Goal: Obtain resource: Obtain resource

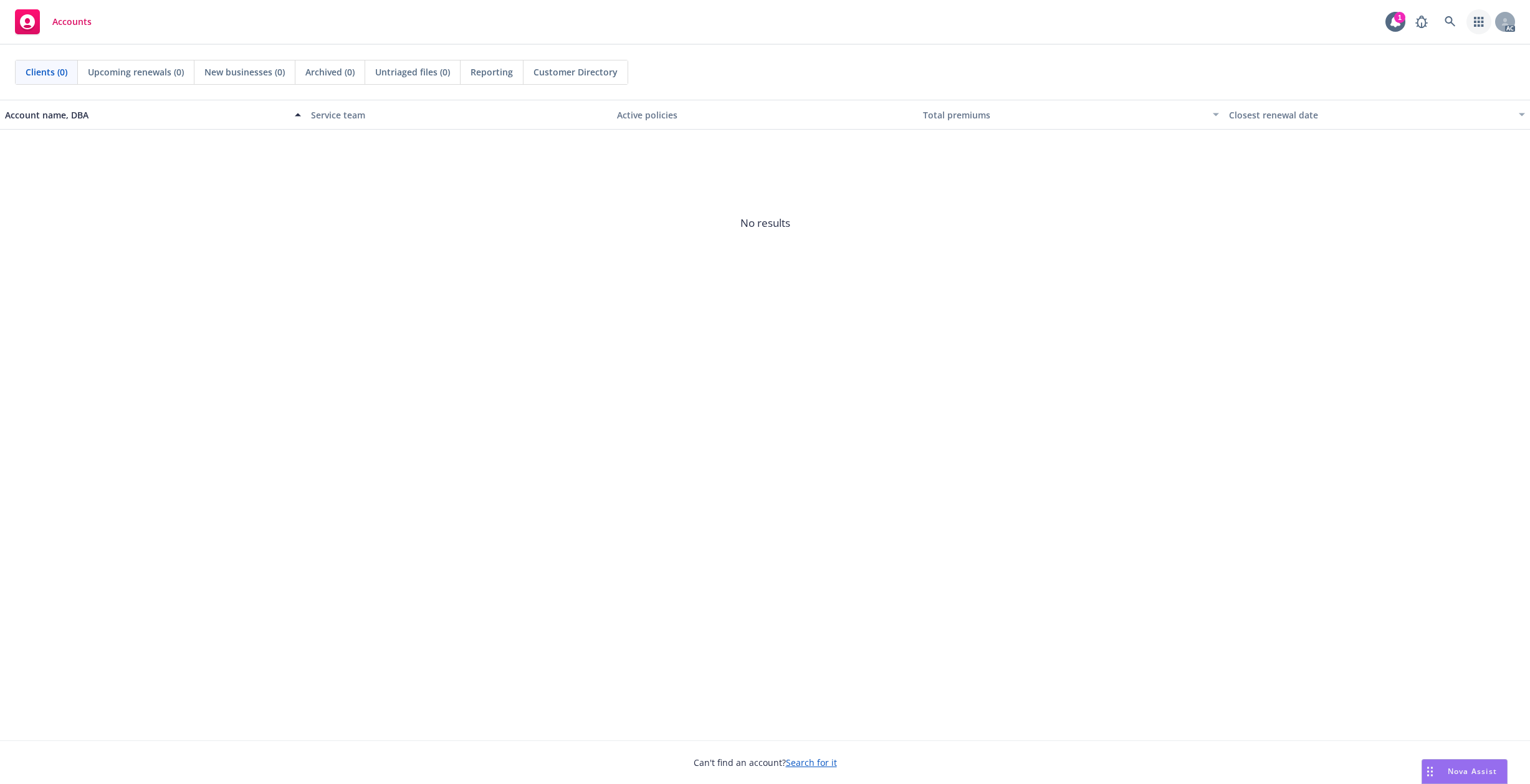
click at [1478, 20] on icon "button" at bounding box center [1479, 22] width 10 height 10
click at [1419, 91] on span "Find trading partner and contact information" at bounding box center [1403, 94] width 154 height 7
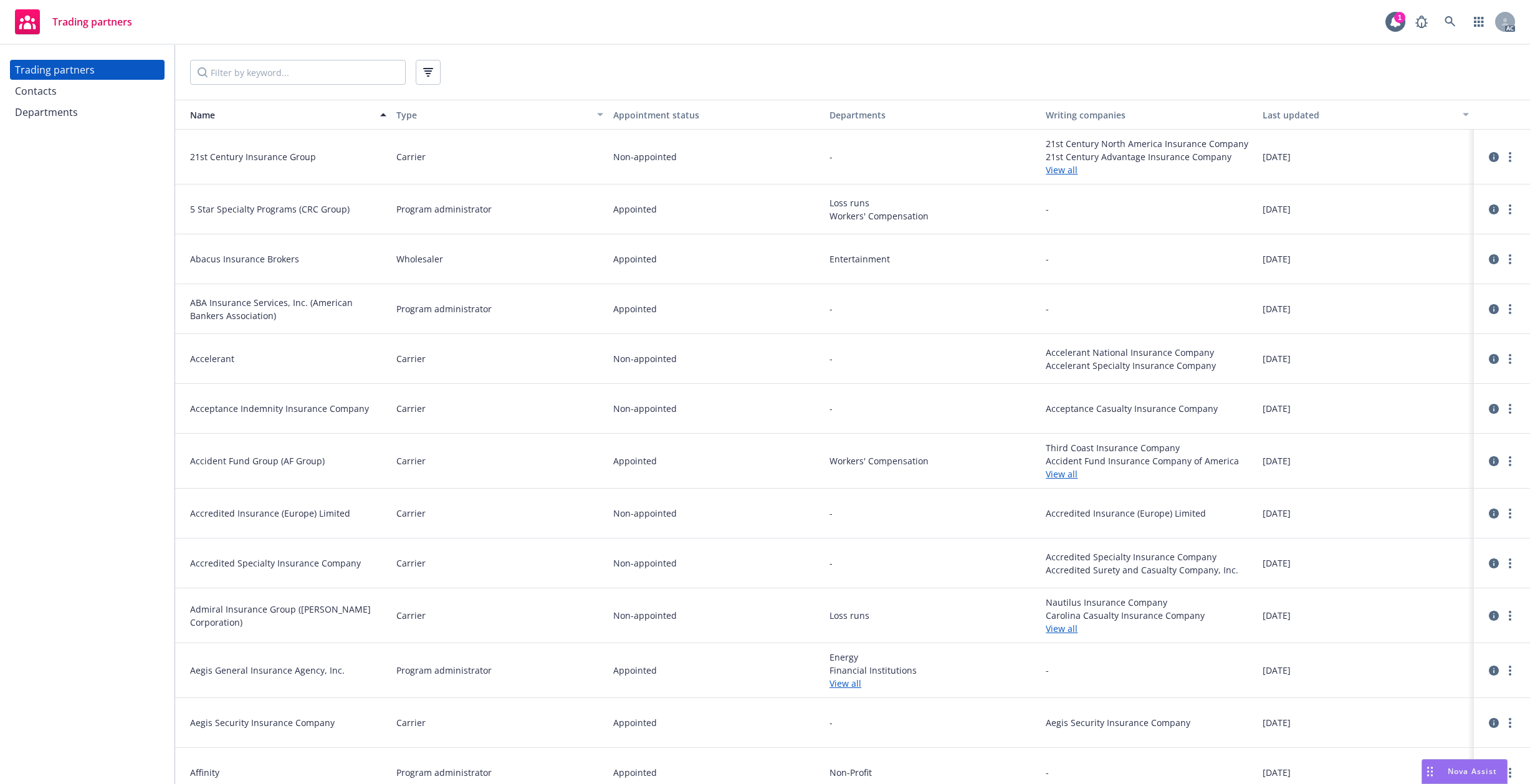
click at [47, 90] on div "Contacts" at bounding box center [35, 90] width 41 height 20
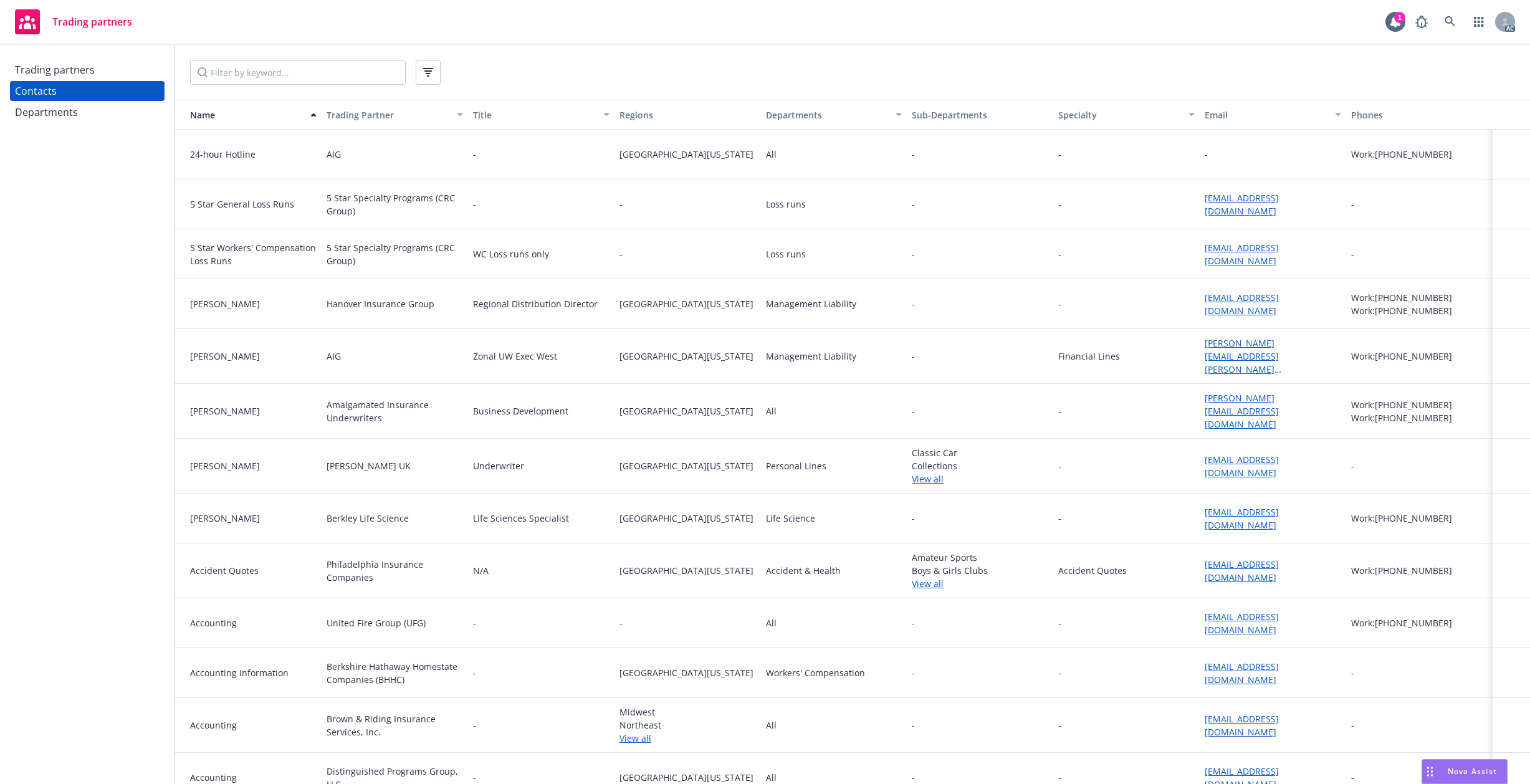
click at [62, 116] on div "Departments" at bounding box center [46, 112] width 63 height 20
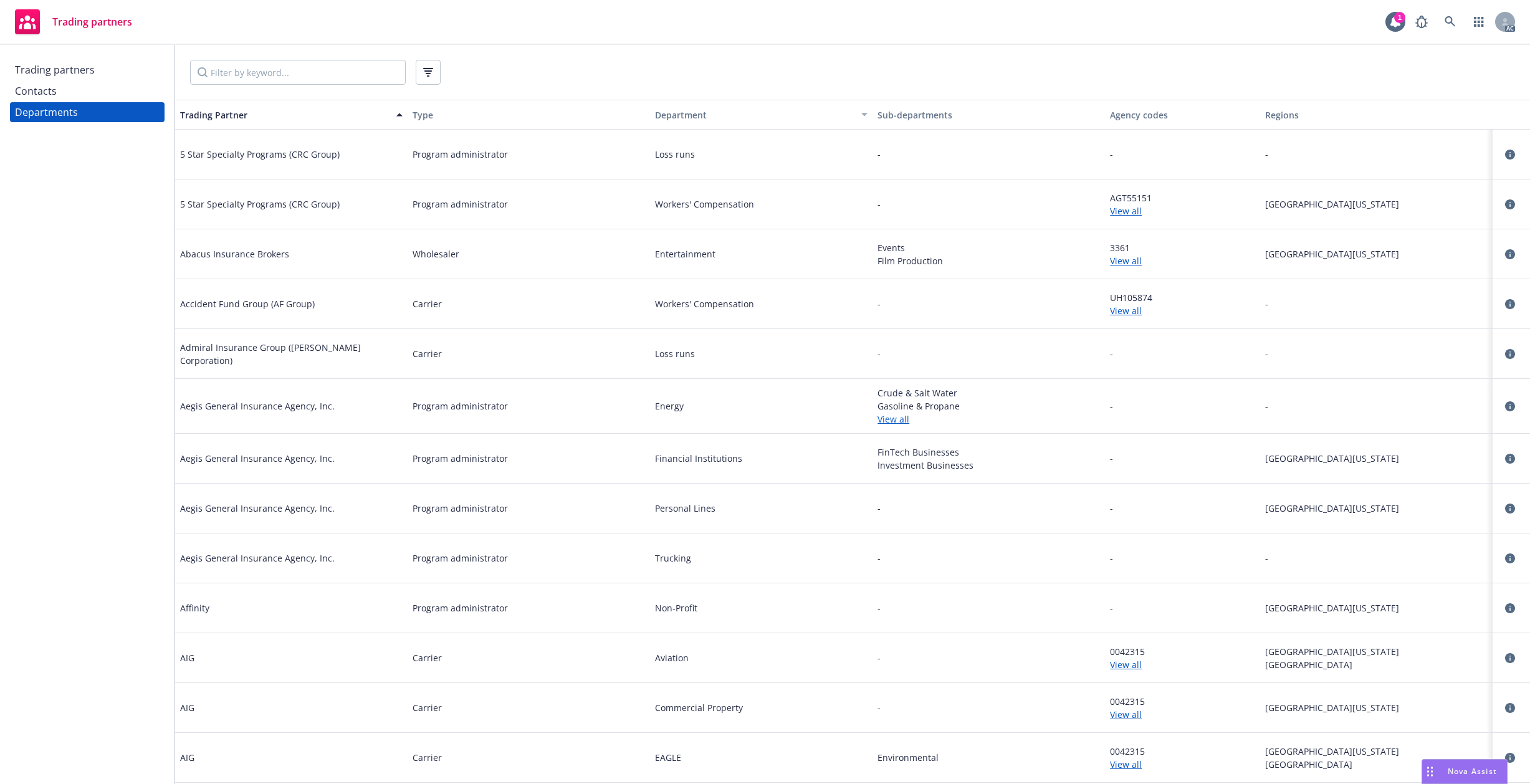
click at [59, 75] on div "Trading partners" at bounding box center [54, 69] width 80 height 20
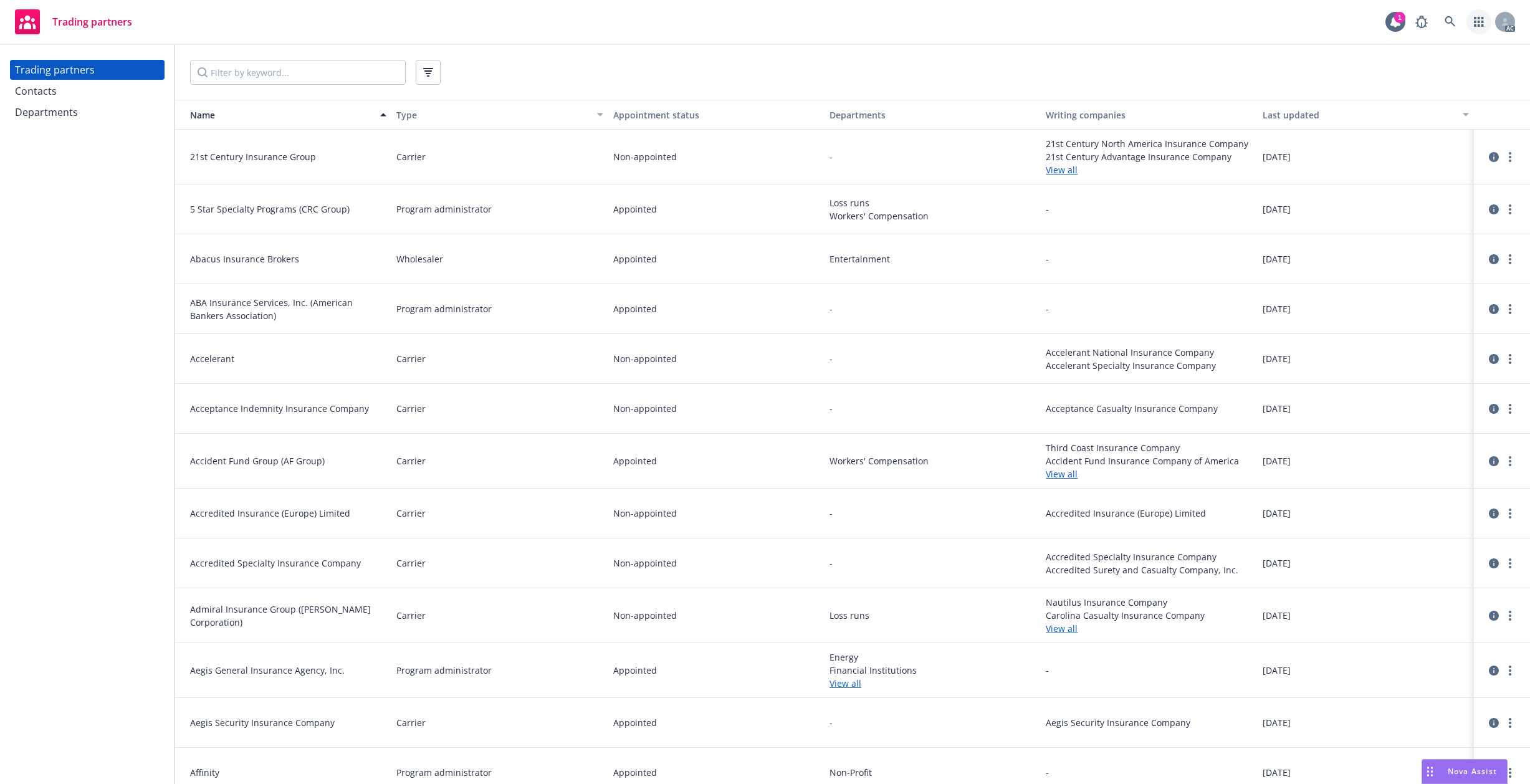
click at [1483, 22] on icon "button" at bounding box center [1479, 22] width 10 height 10
click at [1450, 56] on span "View and manage your accounts" at bounding box center [1425, 59] width 112 height 7
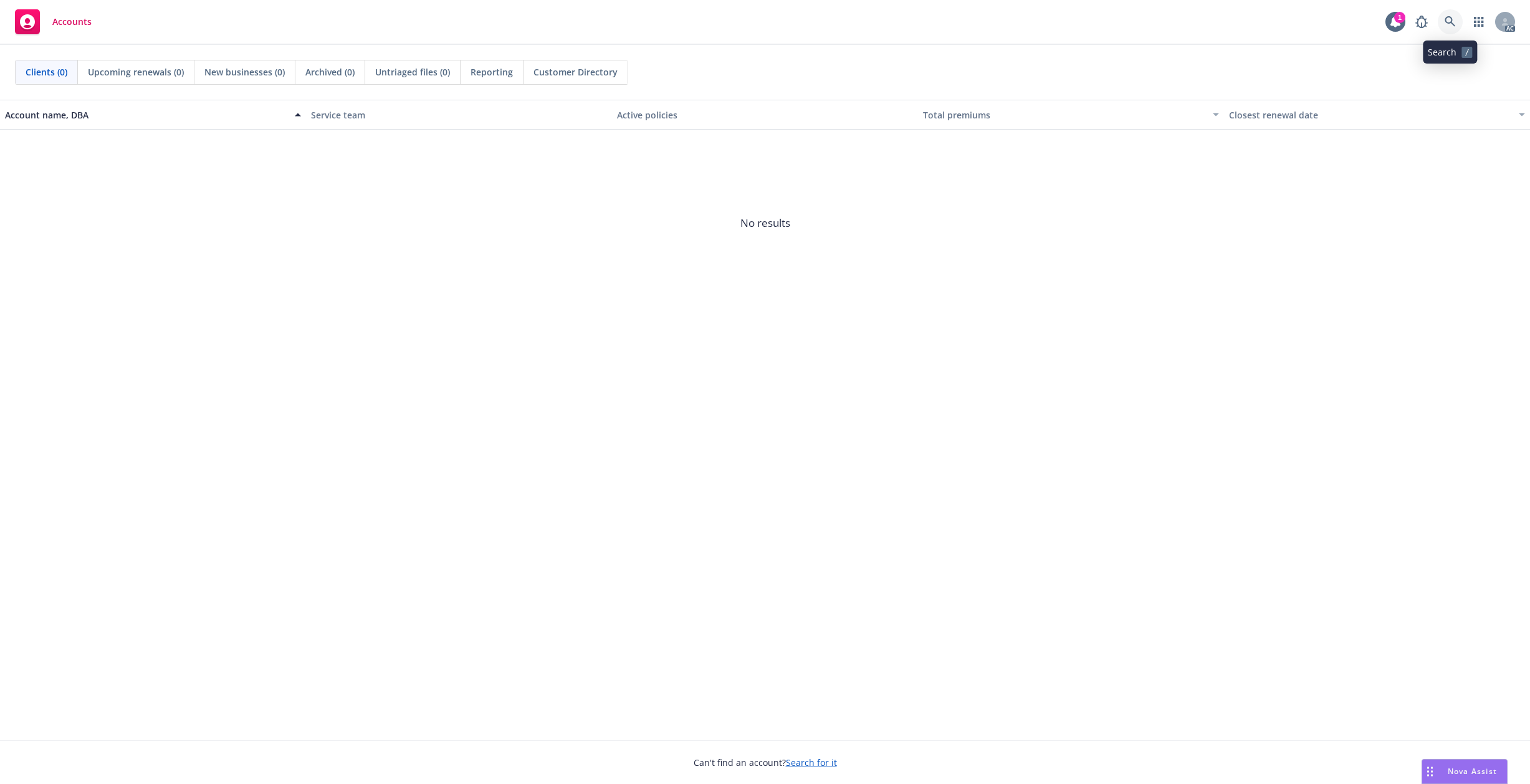
click at [1448, 22] on icon at bounding box center [1450, 22] width 11 height 11
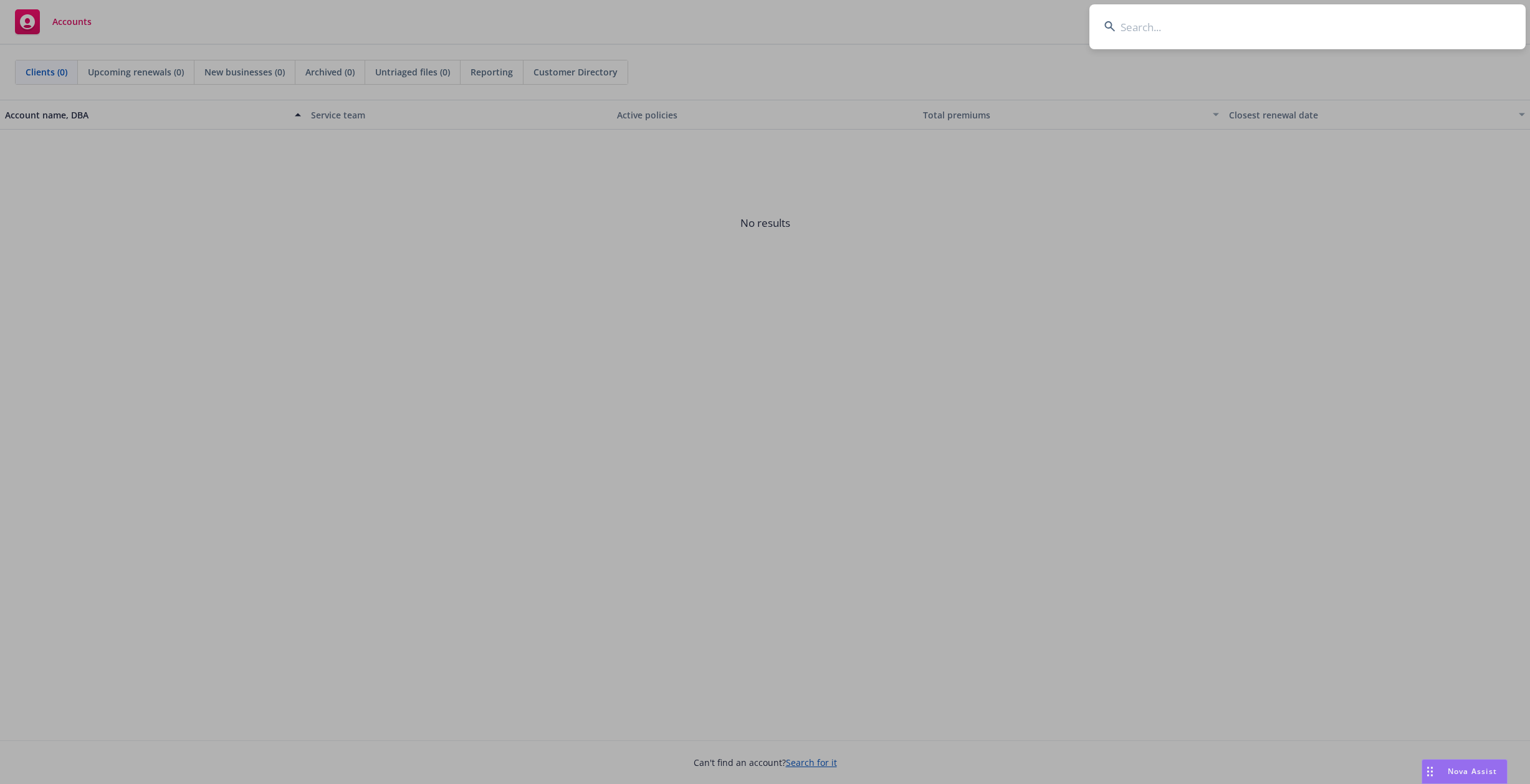
click at [1163, 29] on input at bounding box center [1308, 27] width 437 height 45
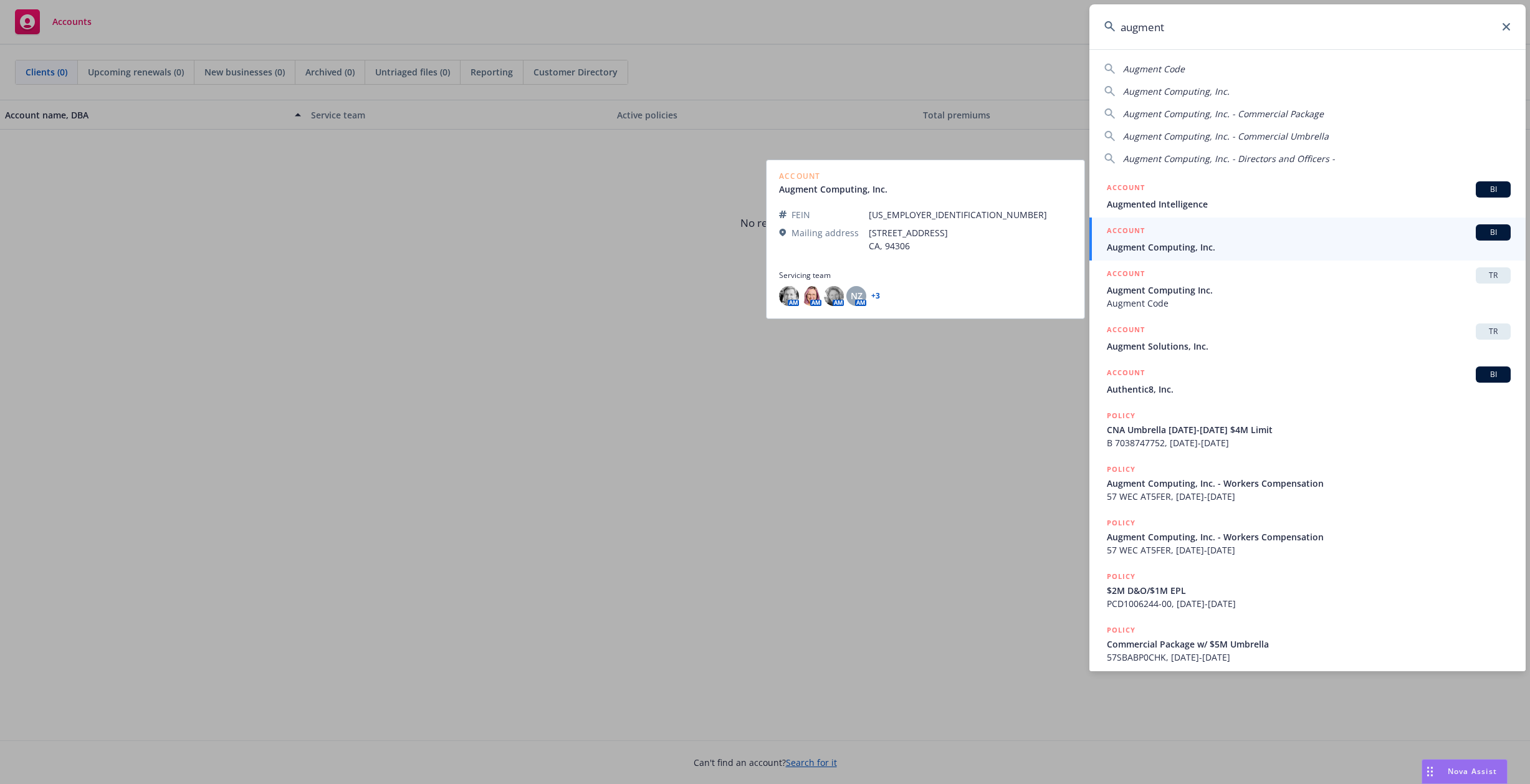
type input "augment"
click at [1176, 241] on span "Augment Computing, Inc." at bounding box center [1309, 247] width 404 height 13
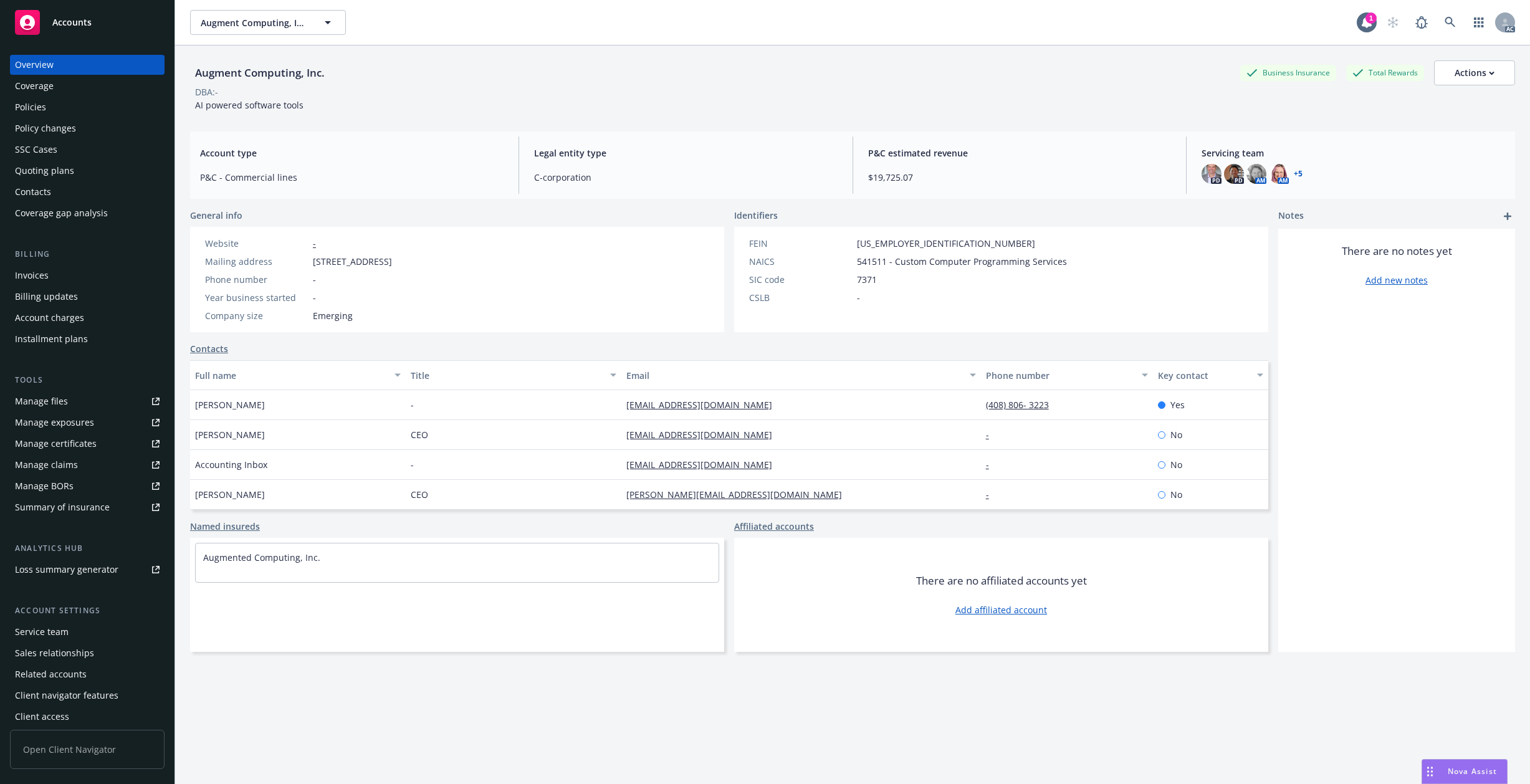
click at [32, 112] on div "Policies" at bounding box center [31, 107] width 31 height 20
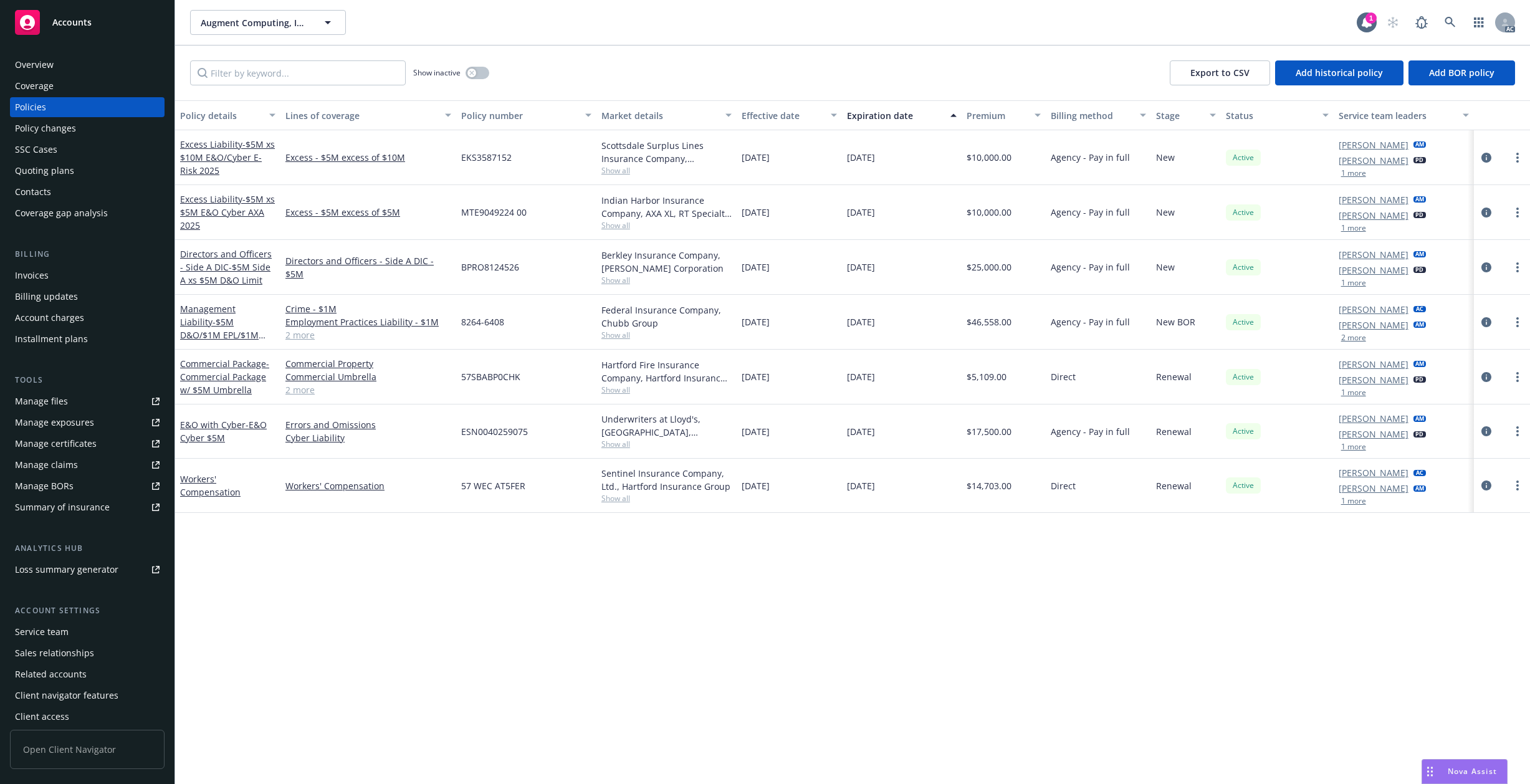
click at [43, 78] on div "Coverage" at bounding box center [34, 86] width 39 height 20
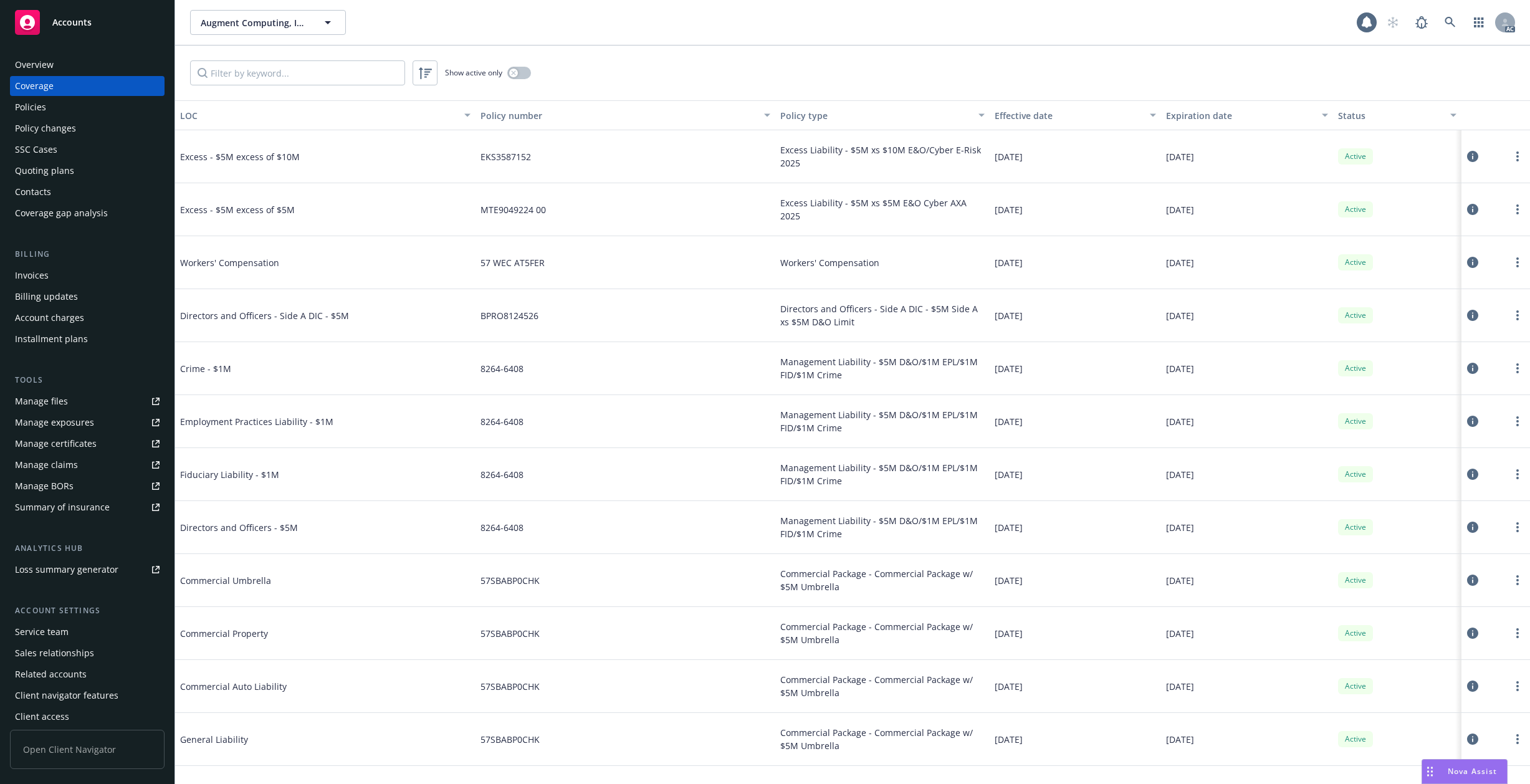
click at [42, 65] on div "Overview" at bounding box center [34, 65] width 39 height 20
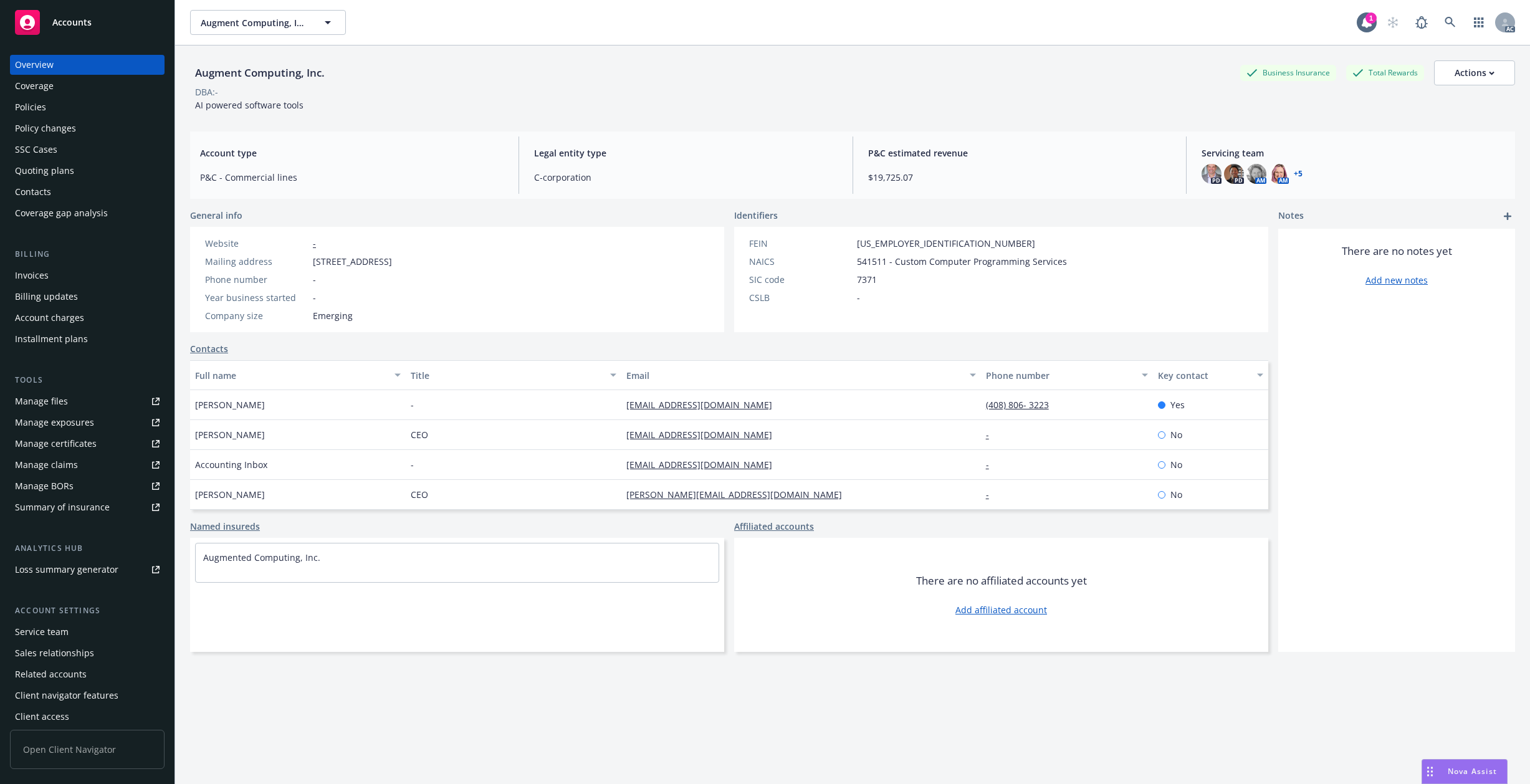
click at [1294, 174] on link "+ 5" at bounding box center [1298, 173] width 9 height 7
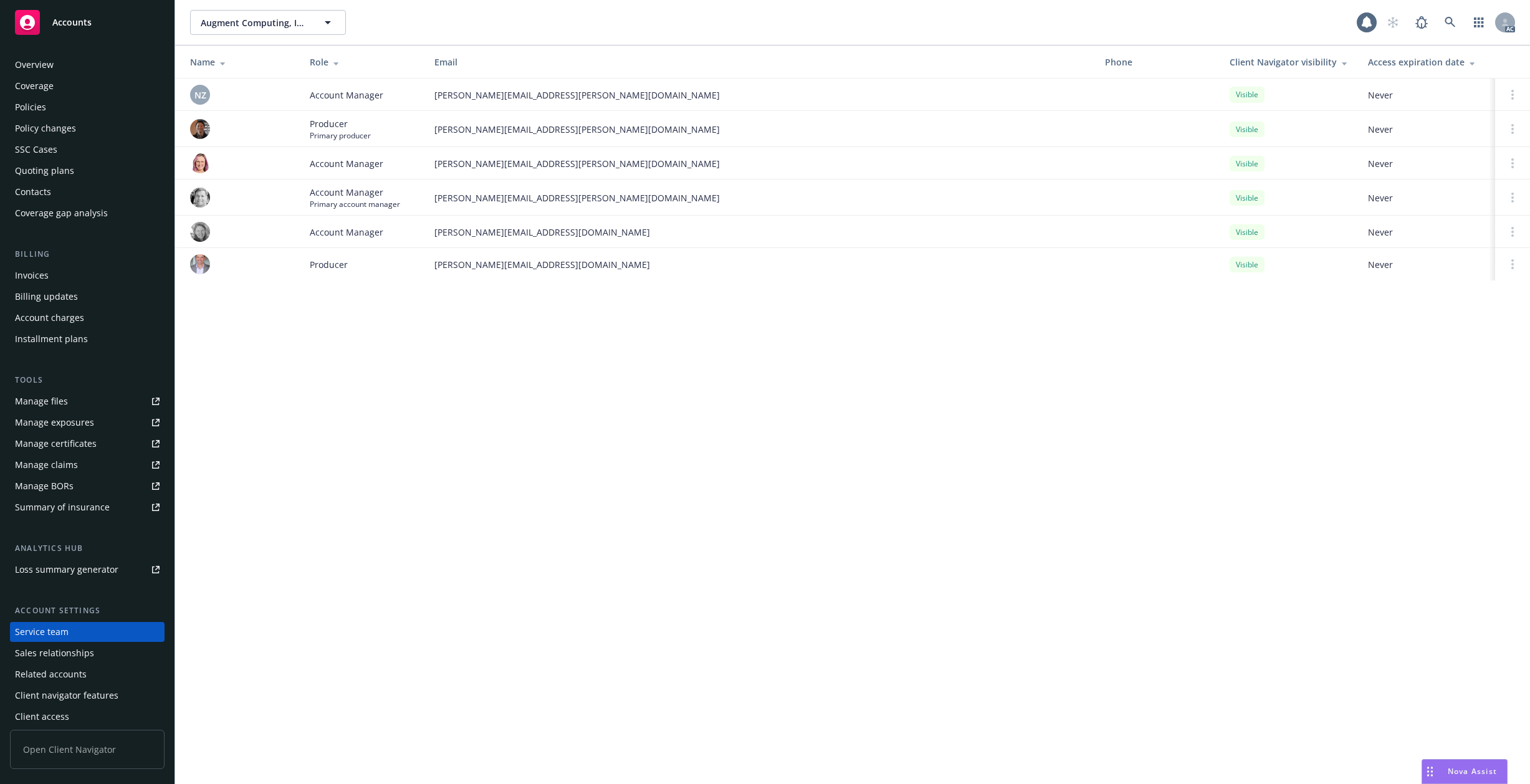
scroll to position [7, 0]
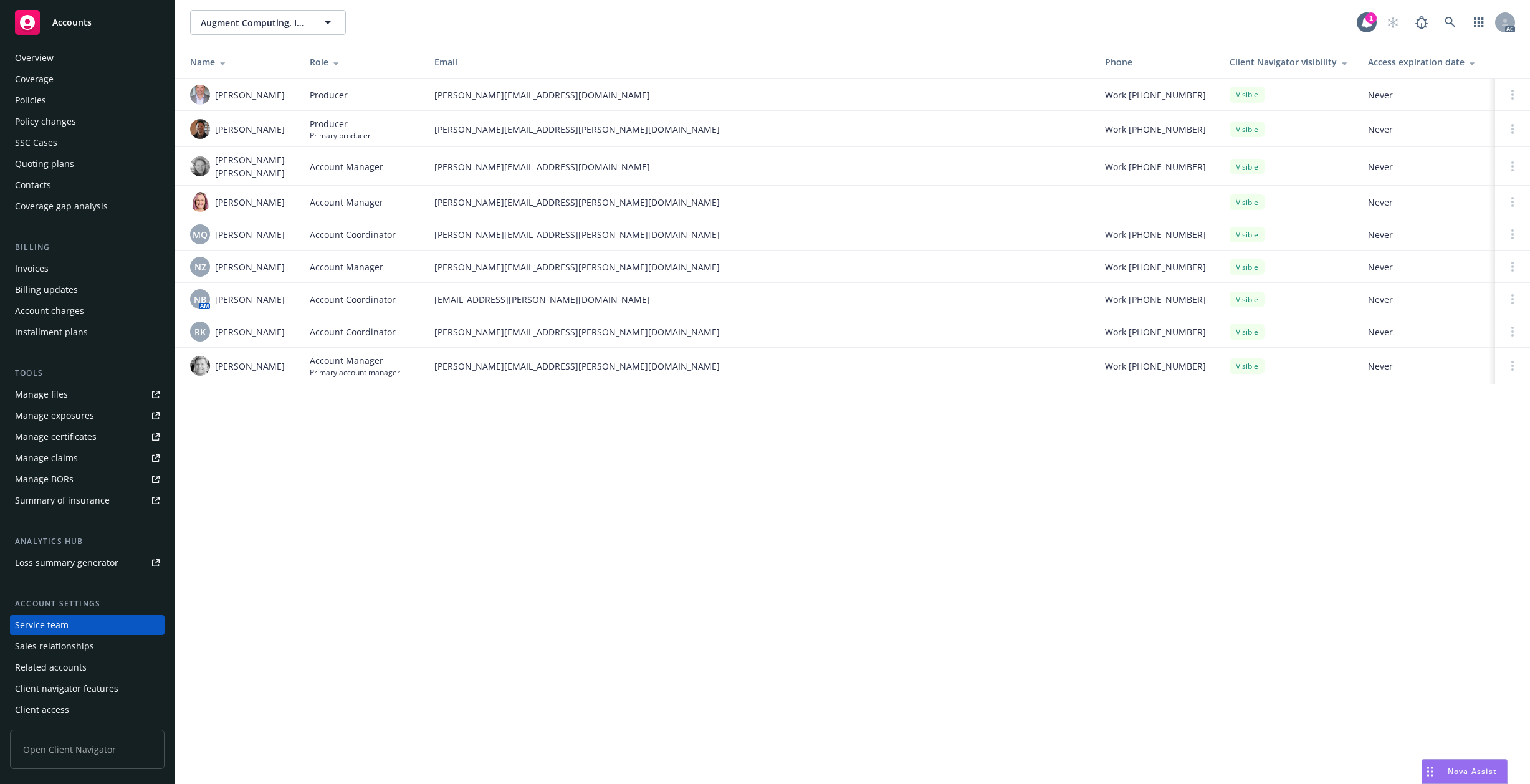
click at [39, 59] on div "Overview" at bounding box center [34, 58] width 39 height 20
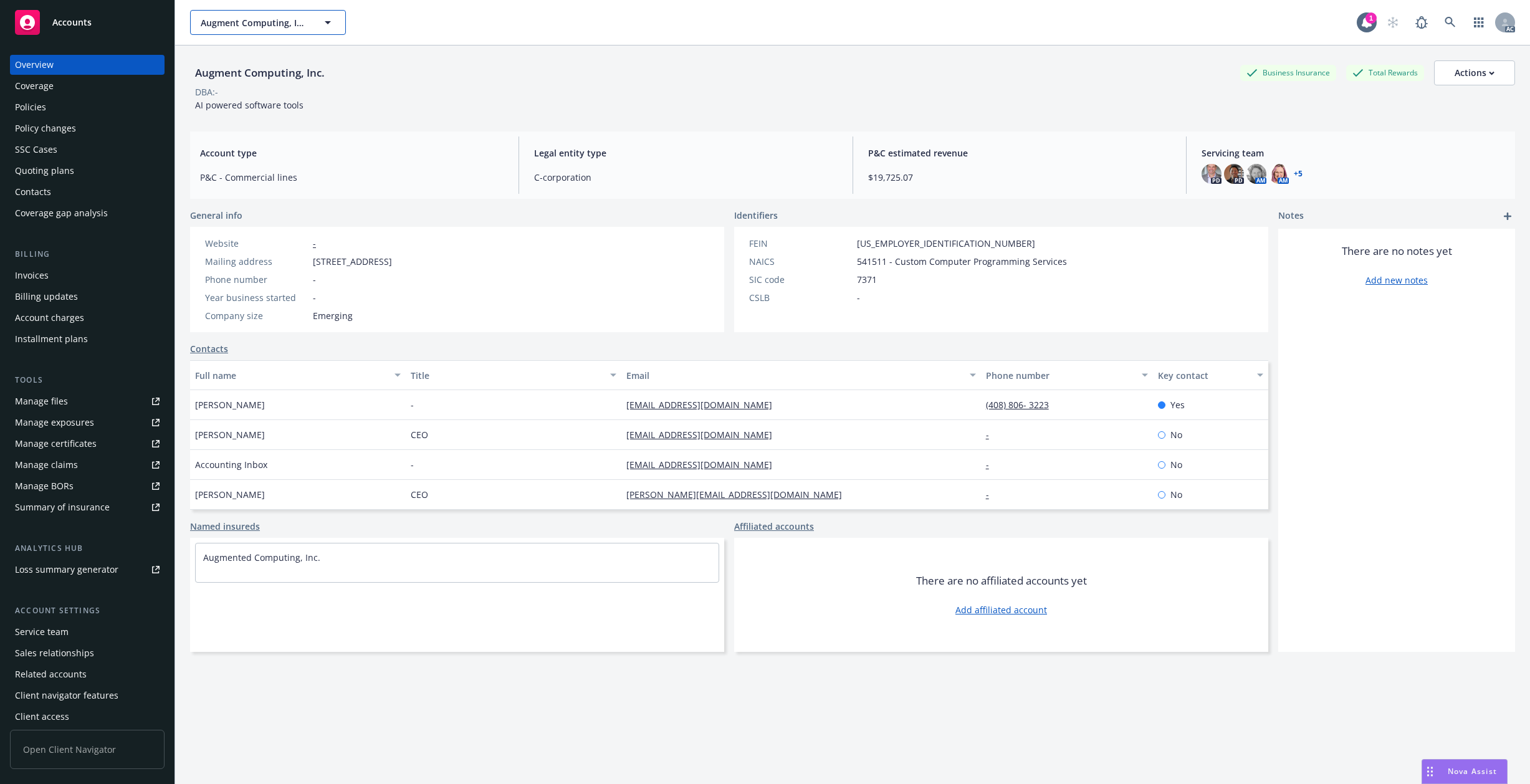
click at [257, 22] on span "Augment Computing, Inc." at bounding box center [254, 22] width 108 height 13
click at [257, 22] on input at bounding box center [265, 22] width 109 height 13
click at [401, 14] on div "No results" at bounding box center [774, 22] width 1167 height 25
click at [31, 275] on div "Invoices" at bounding box center [31, 275] width 33 height 20
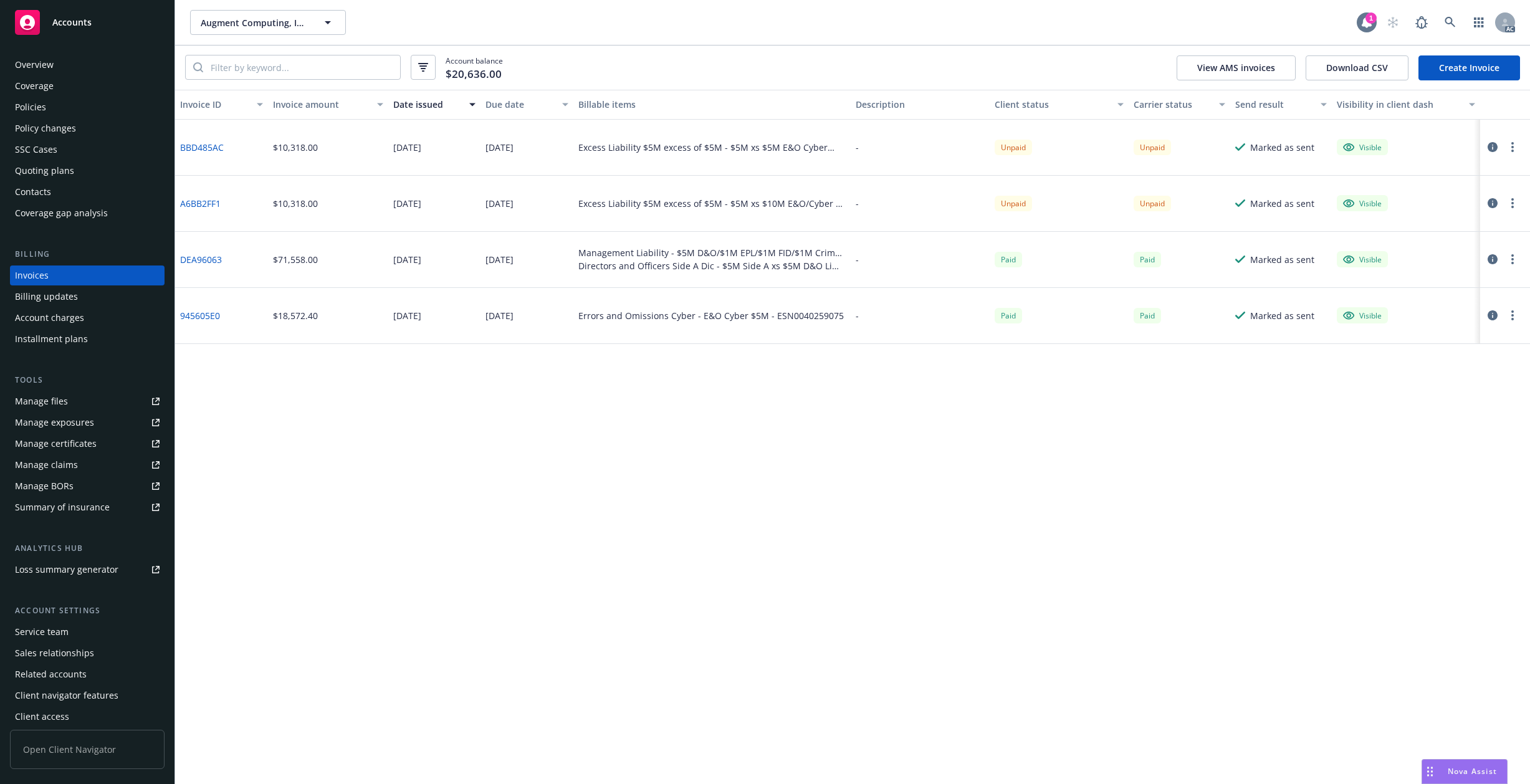
click at [1372, 21] on div "1" at bounding box center [1371, 18] width 11 height 11
click at [1474, 768] on span "Nova Assist" at bounding box center [1472, 771] width 49 height 11
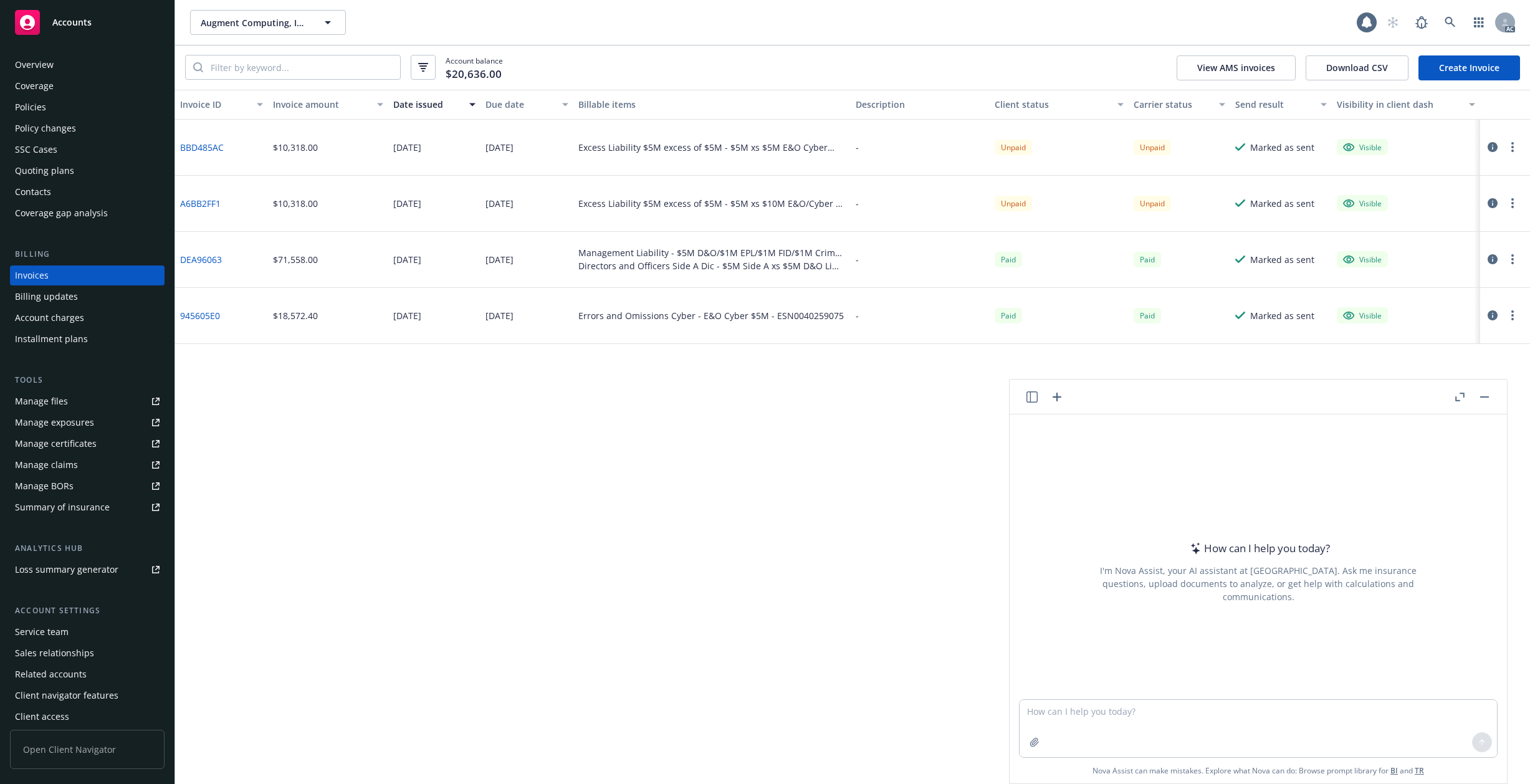
click at [1484, 398] on button "button" at bounding box center [1484, 397] width 15 height 15
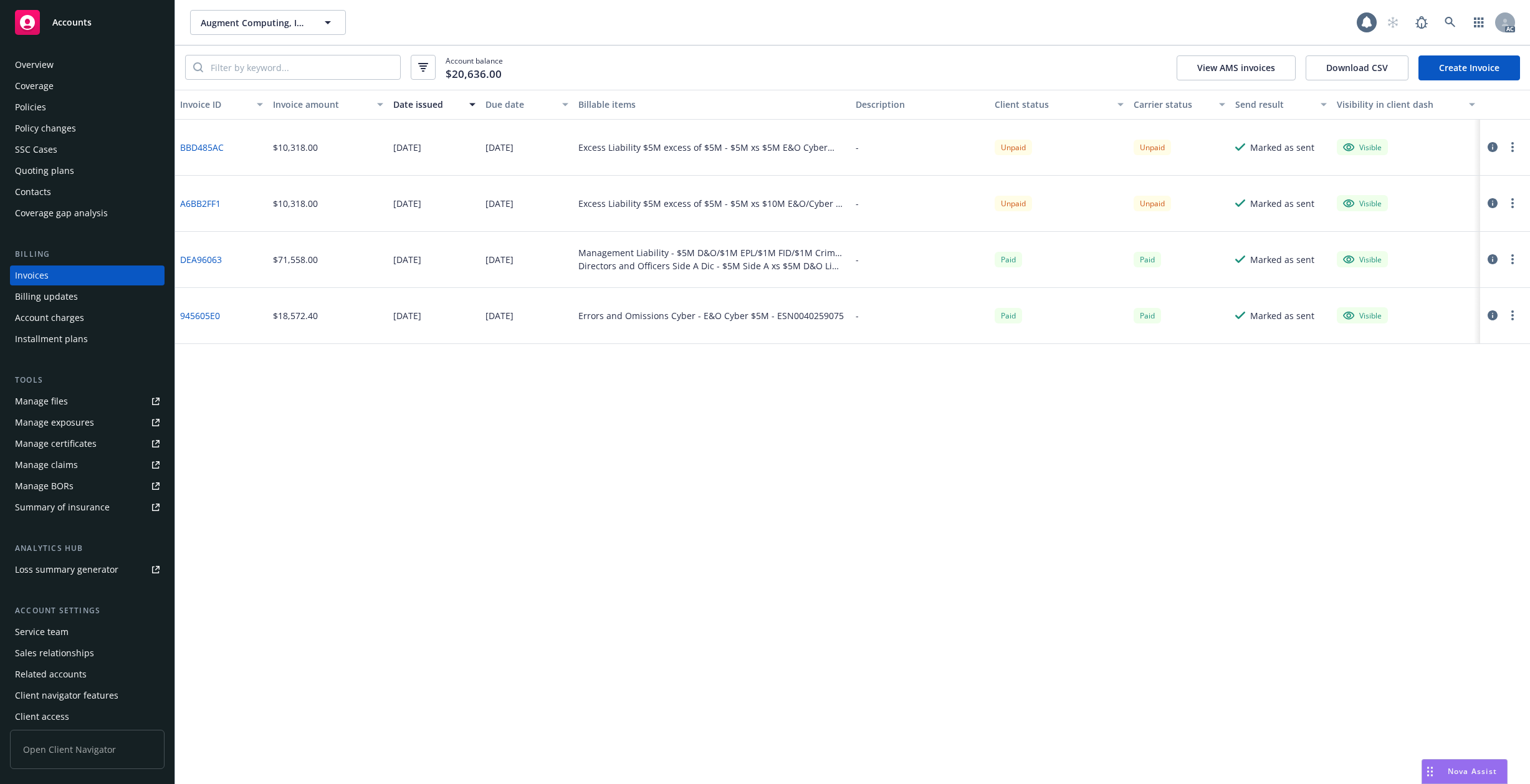
scroll to position [7, 0]
click at [48, 627] on div "Service team" at bounding box center [41, 625] width 54 height 20
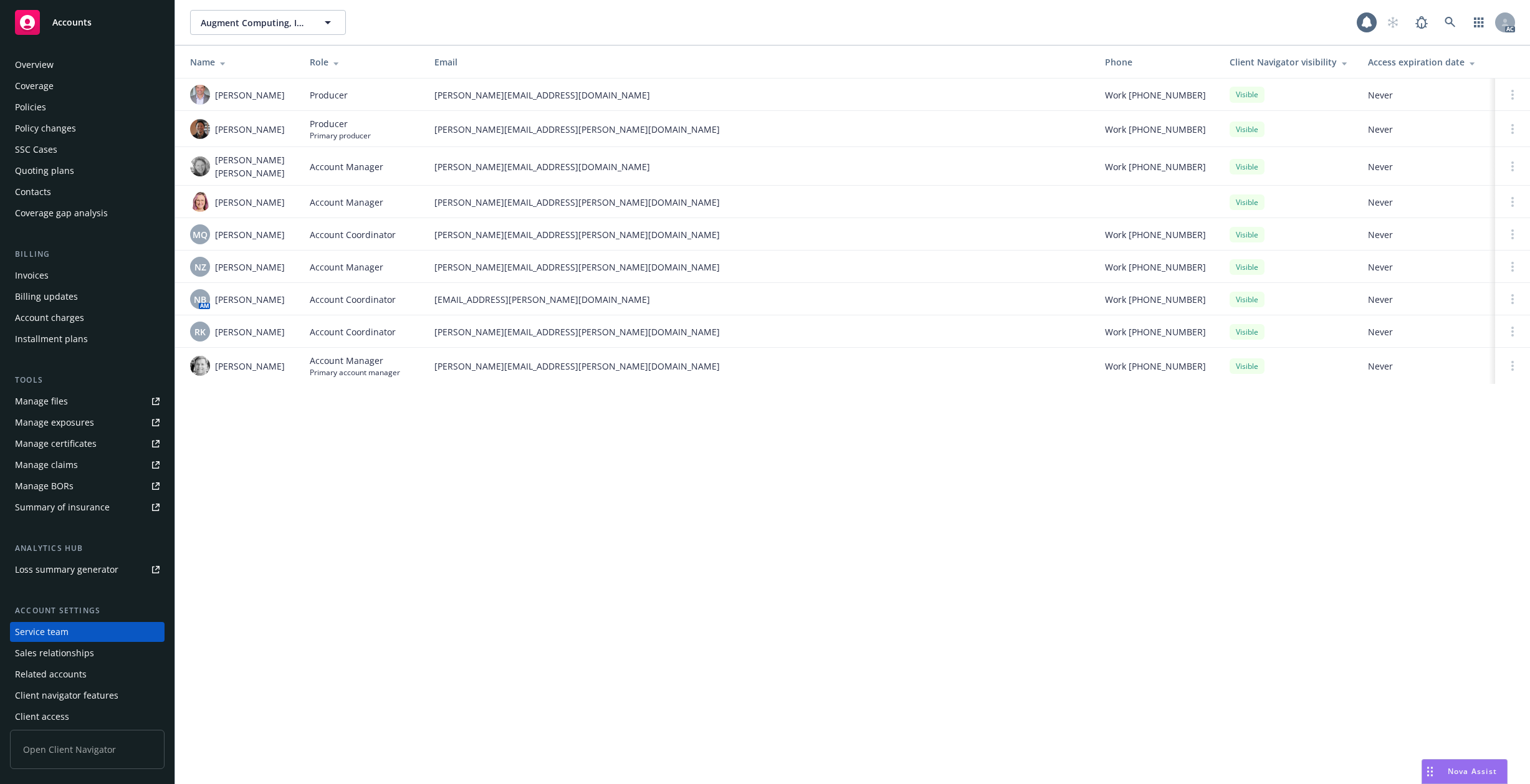
scroll to position [7, 0]
click at [52, 647] on div "Sales relationships" at bounding box center [54, 646] width 79 height 20
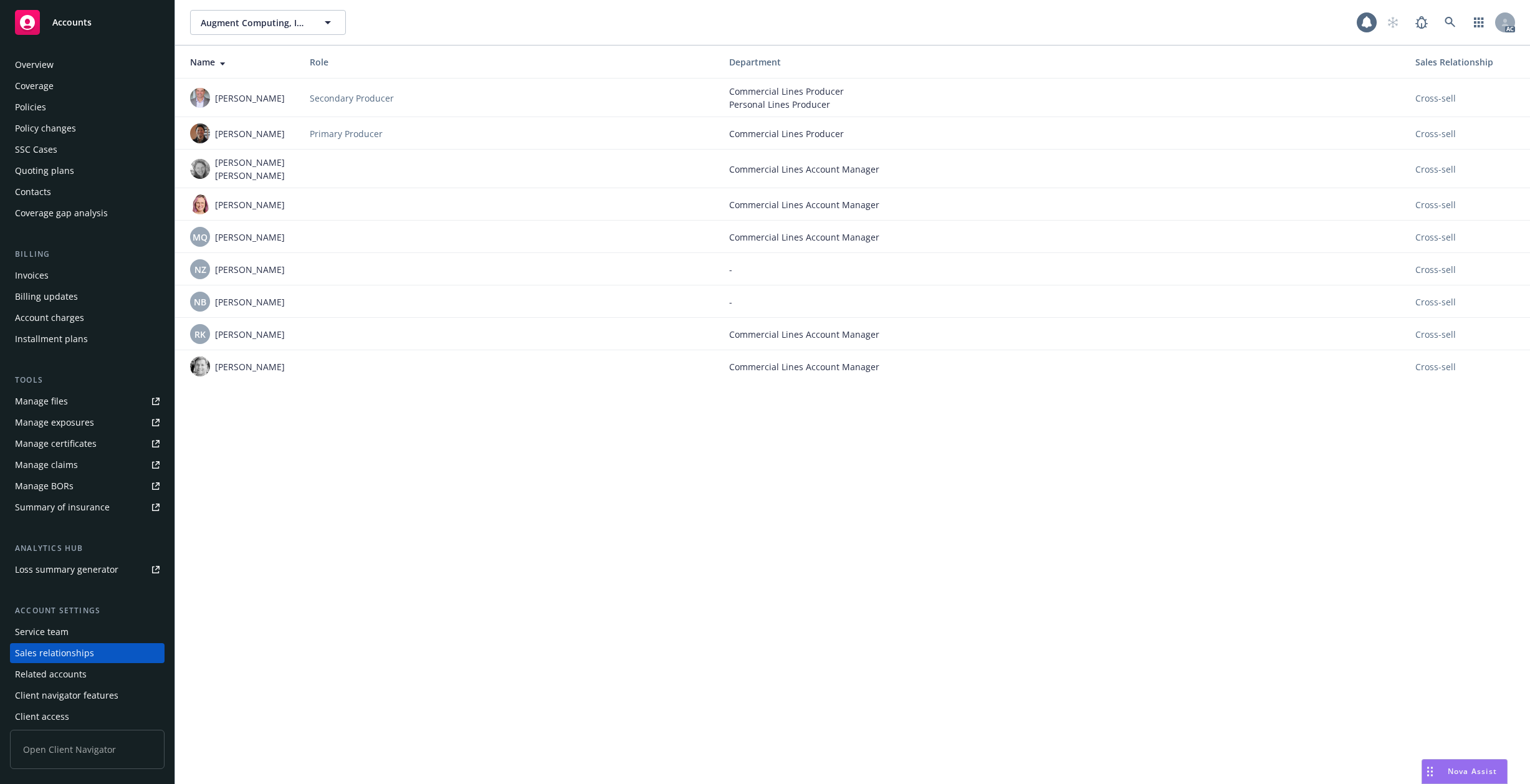
scroll to position [7, 0]
click at [54, 665] on div "Related accounts" at bounding box center [50, 667] width 71 height 20
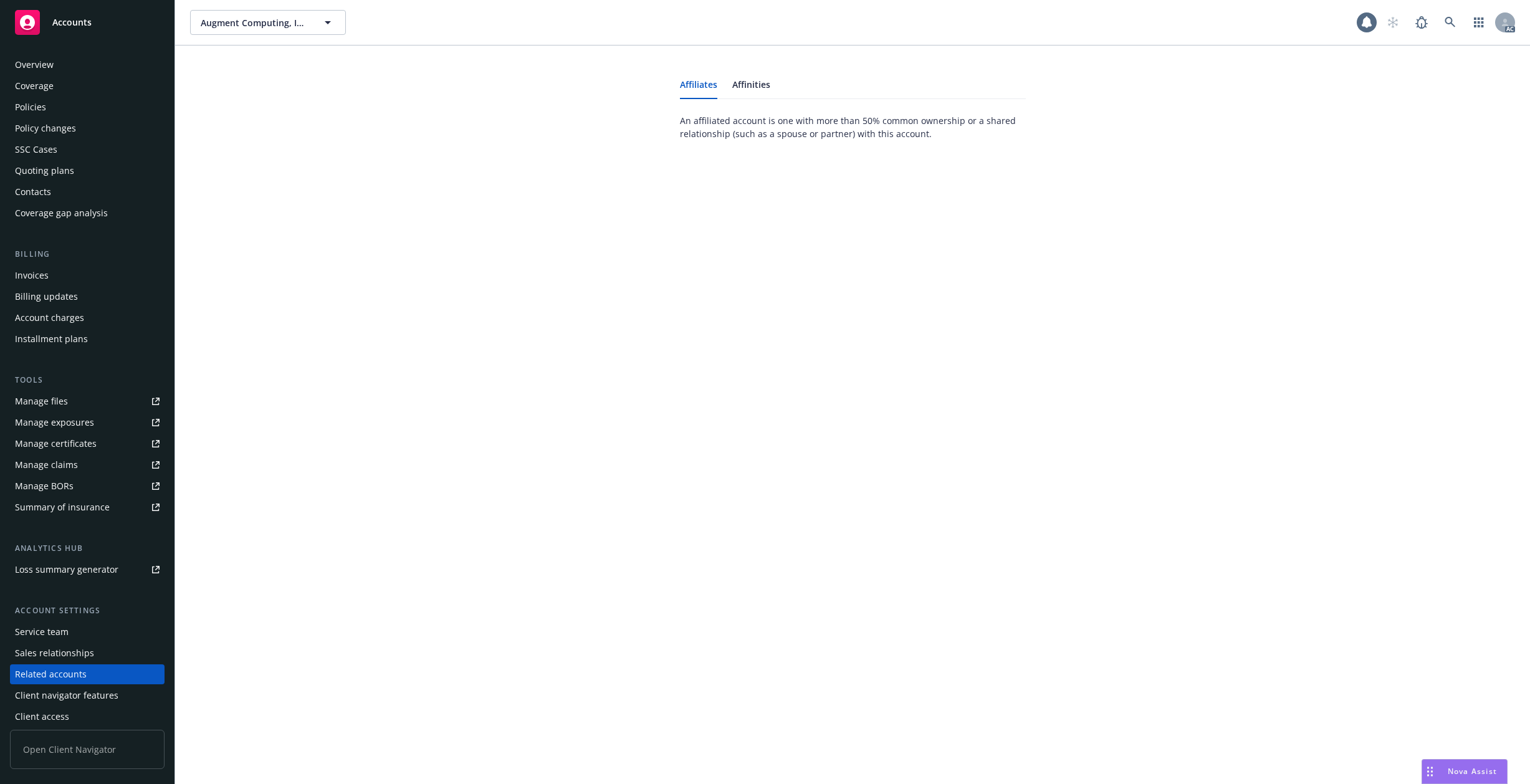
scroll to position [7, 0]
click at [64, 684] on div "Client navigator features" at bounding box center [67, 688] width 103 height 20
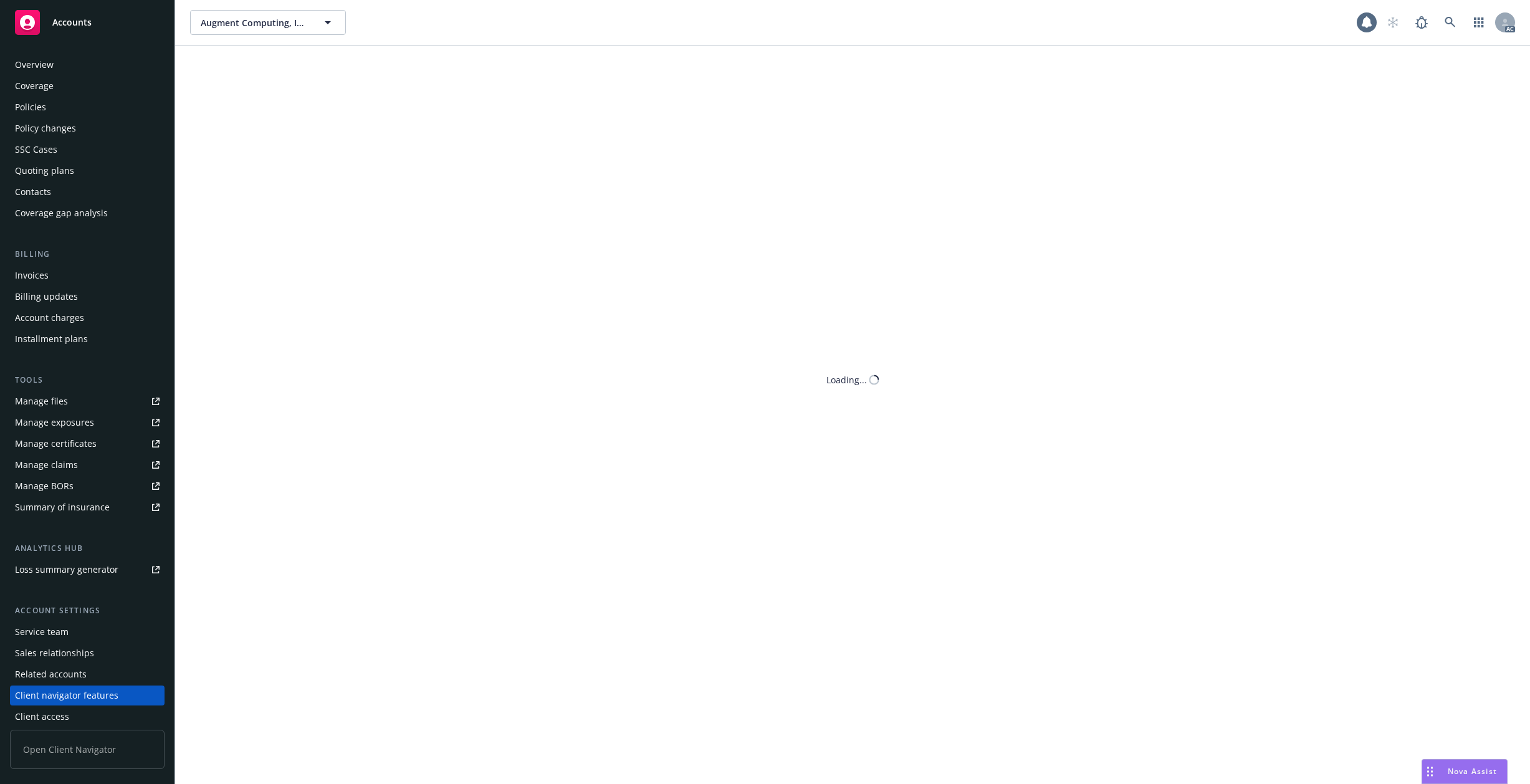
scroll to position [7, 0]
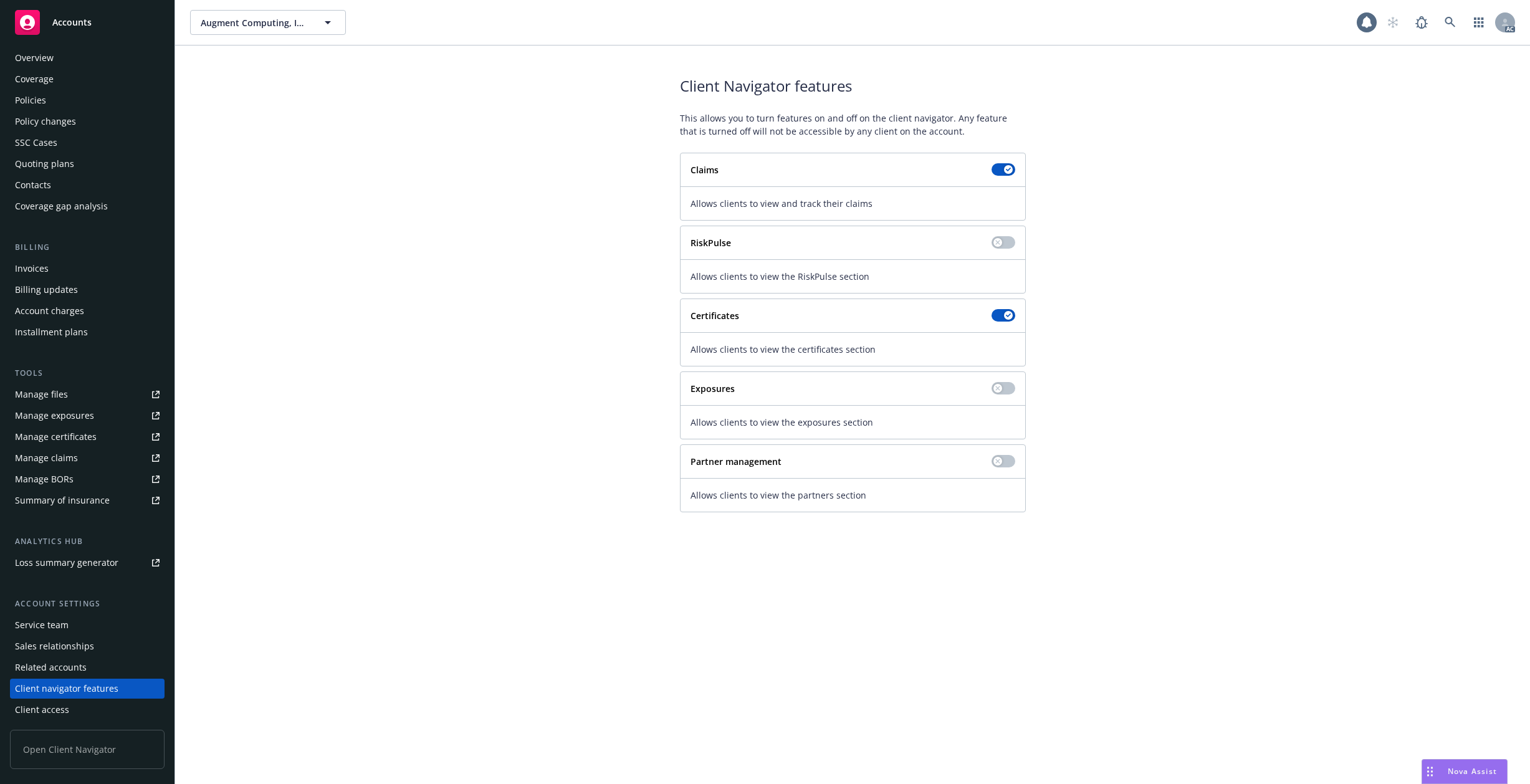
click at [58, 710] on div "Client access" at bounding box center [42, 709] width 54 height 20
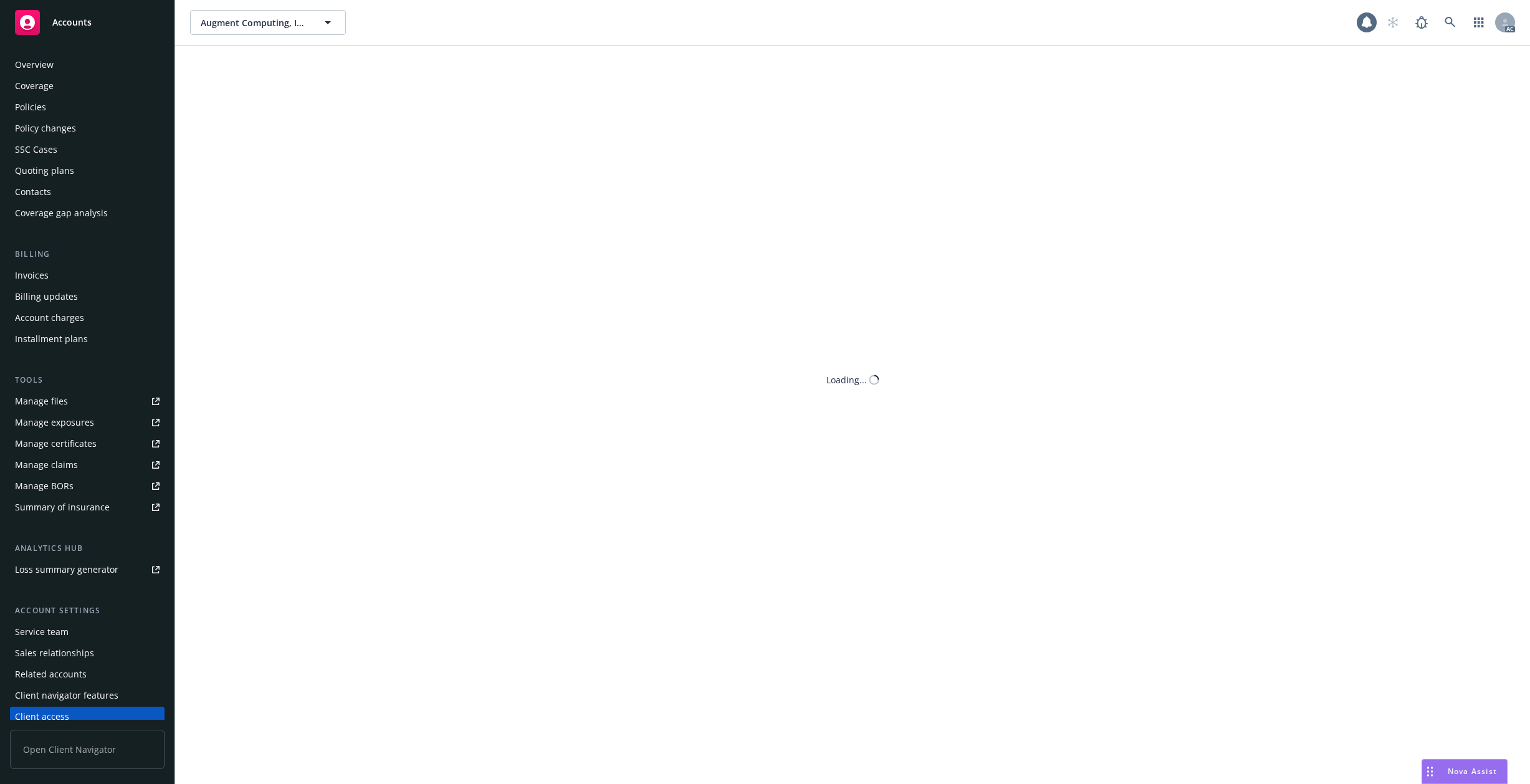
scroll to position [7, 0]
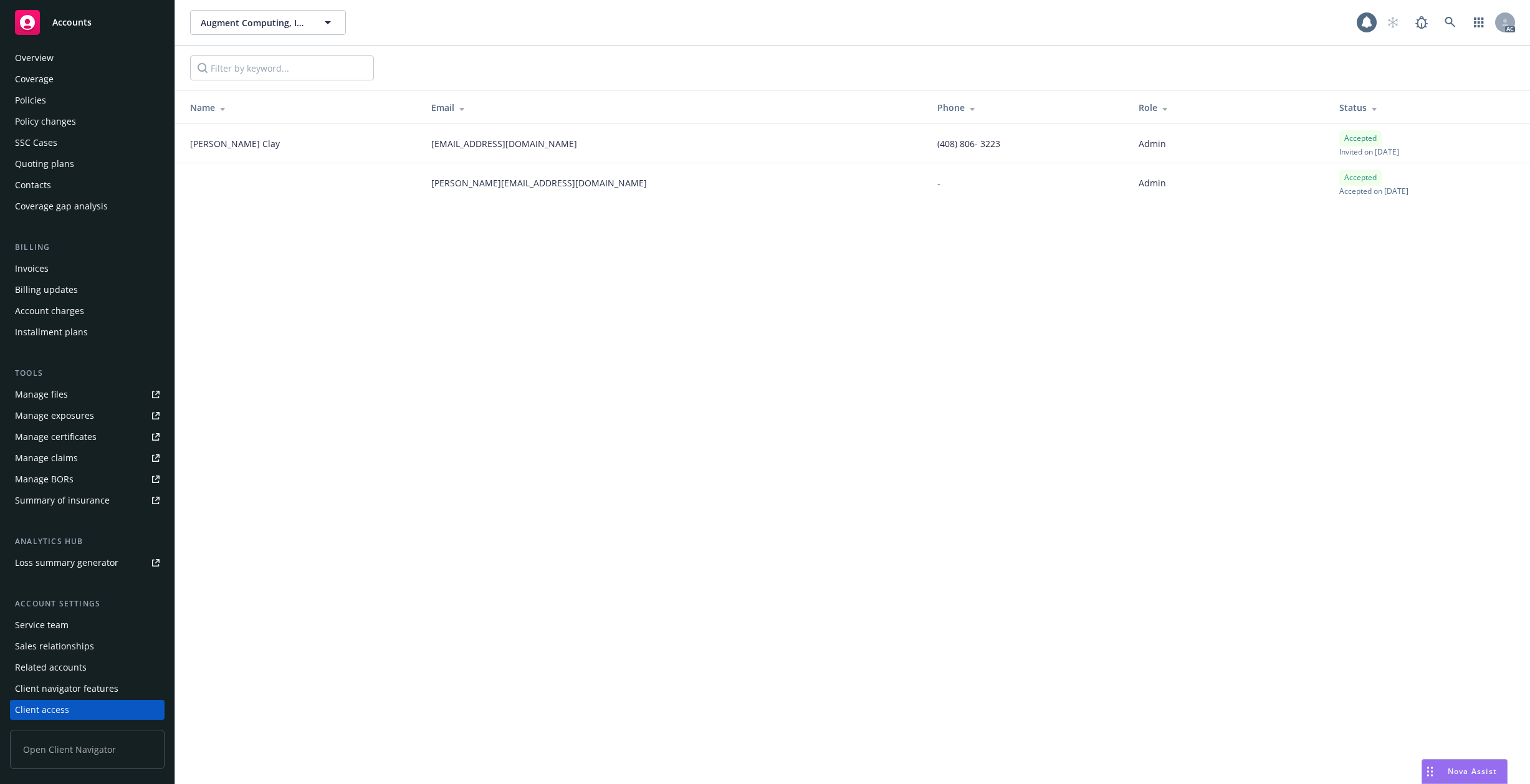
click at [46, 56] on div "Overview" at bounding box center [34, 58] width 39 height 20
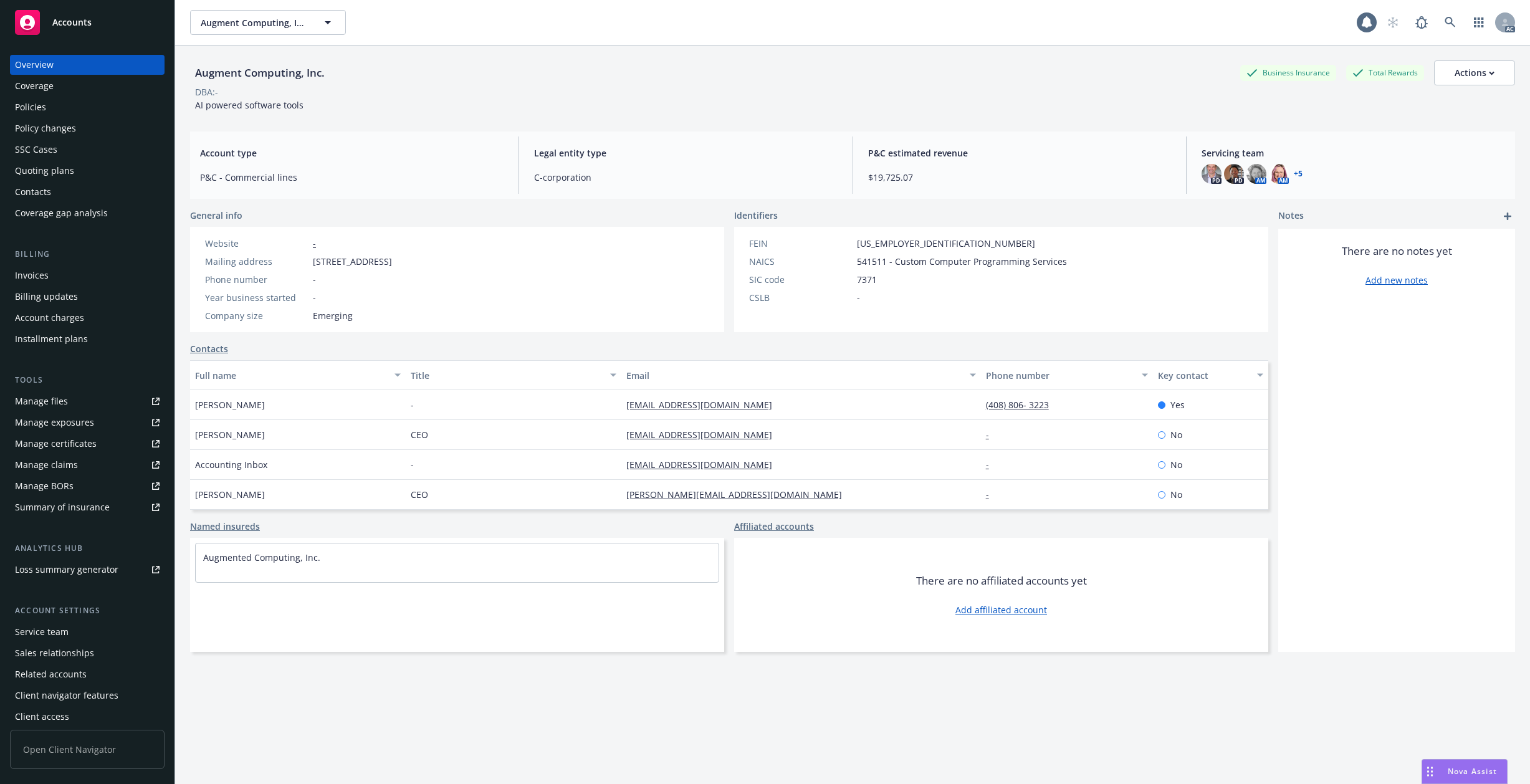
click at [66, 509] on div "Summary of insurance" at bounding box center [62, 507] width 95 height 20
click at [69, 20] on span "Accounts" at bounding box center [72, 22] width 39 height 10
